Goal: Navigation & Orientation: Find specific page/section

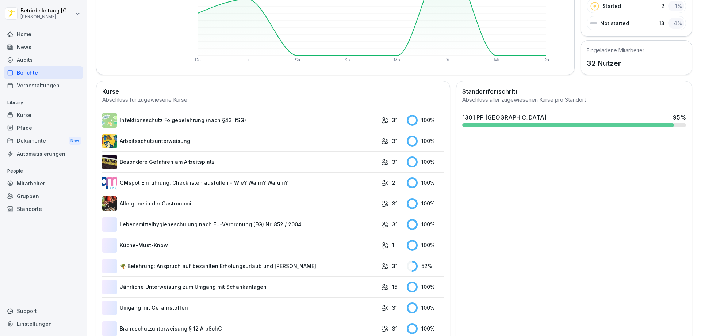
scroll to position [173, 0]
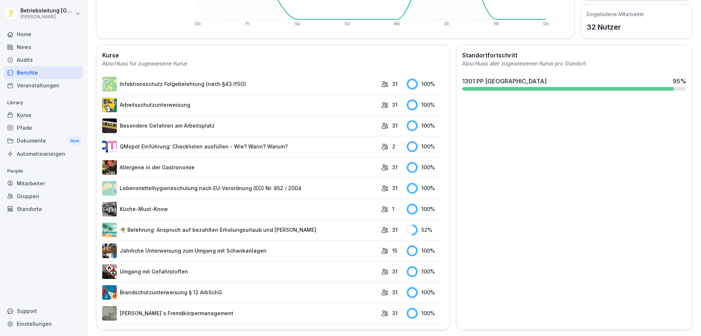
click at [259, 225] on link "🌴 Belehrung: Anspruch auf bezahlten Erholungsurlaub und [PERSON_NAME]" at bounding box center [239, 229] width 275 height 15
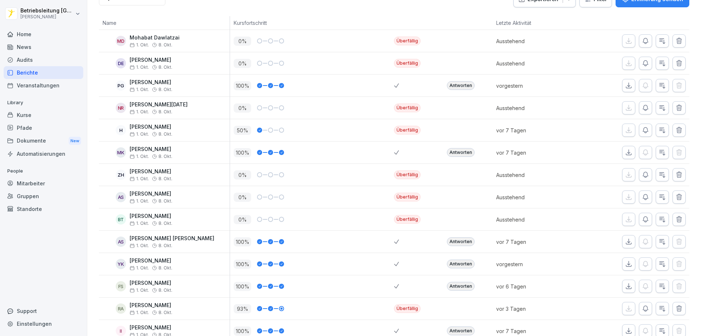
scroll to position [75, 0]
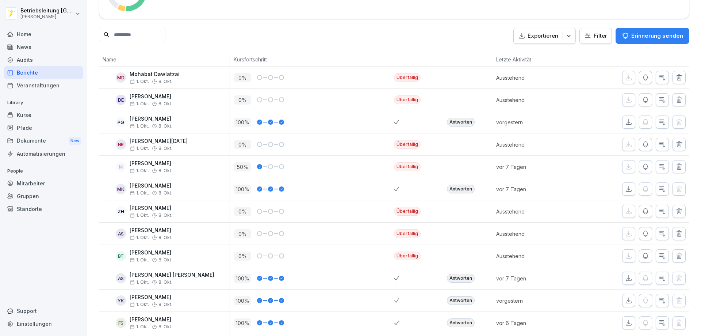
click at [47, 70] on div "Berichte" at bounding box center [44, 72] width 80 height 13
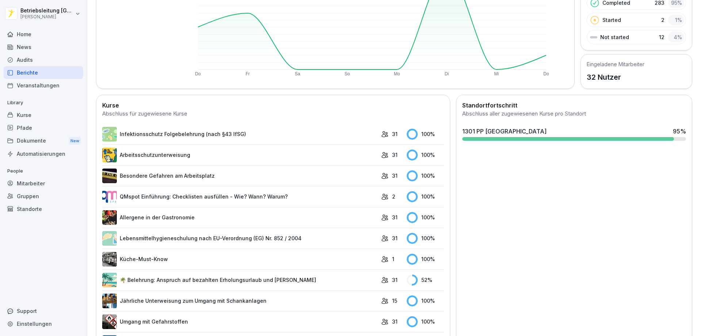
scroll to position [173, 0]
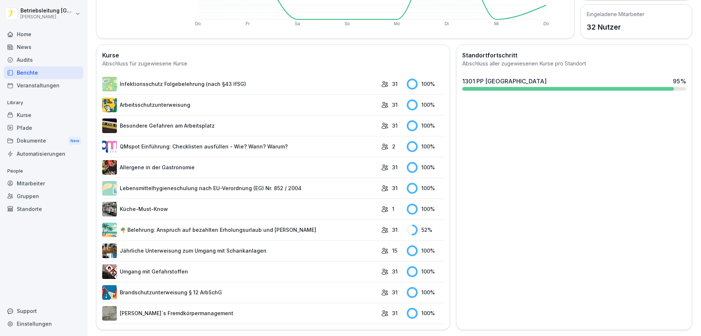
click at [206, 224] on link "🌴 Belehrung: Anspruch auf bezahlten Erholungsurlaub und [PERSON_NAME]" at bounding box center [239, 229] width 275 height 15
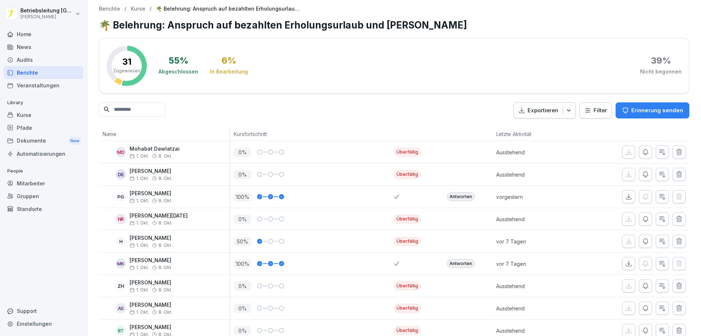
click at [34, 49] on div "News" at bounding box center [44, 47] width 80 height 13
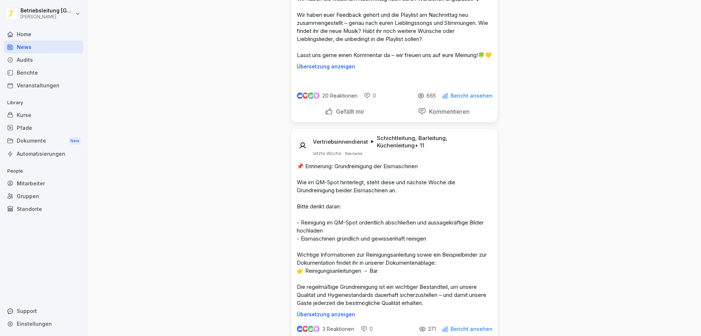
scroll to position [3069, 0]
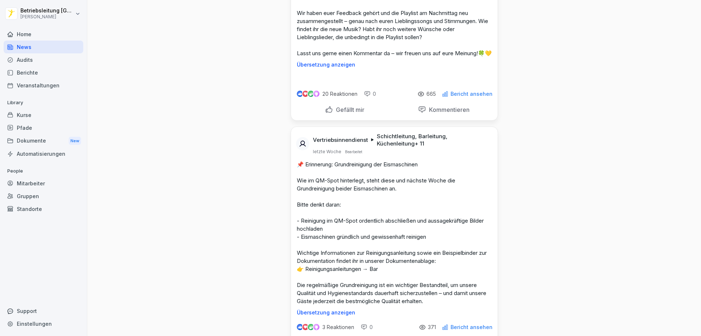
click at [50, 41] on div "News" at bounding box center [44, 47] width 80 height 13
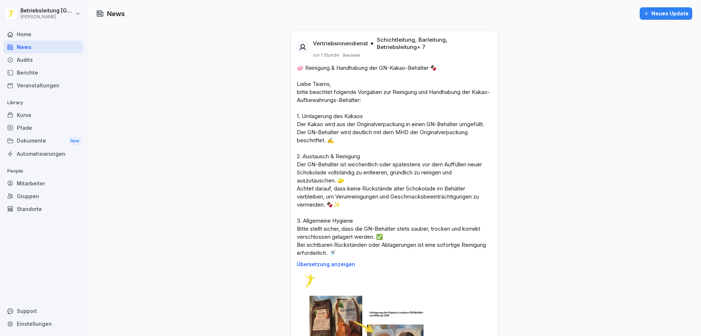
click at [51, 39] on div "Home" at bounding box center [44, 34] width 80 height 13
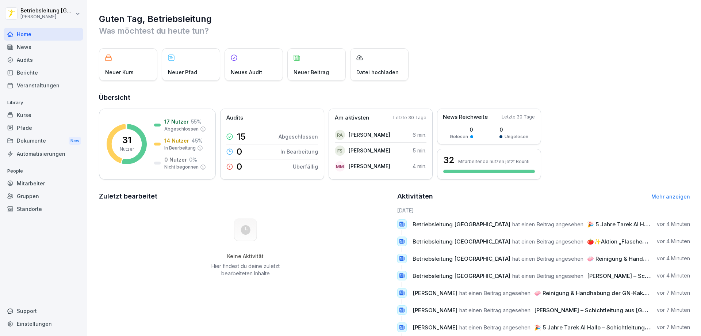
click at [248, 69] on p "Neues Audit" at bounding box center [246, 72] width 31 height 8
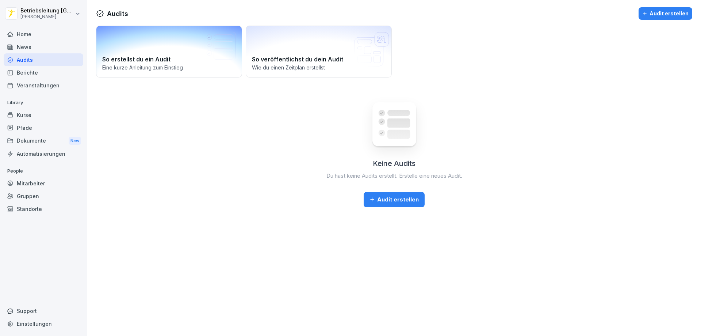
click at [148, 33] on div "So erstellst du ein Audit Eine kurze Anleitung zum Einstieg" at bounding box center [169, 52] width 146 height 52
